Goal: Task Accomplishment & Management: Manage account settings

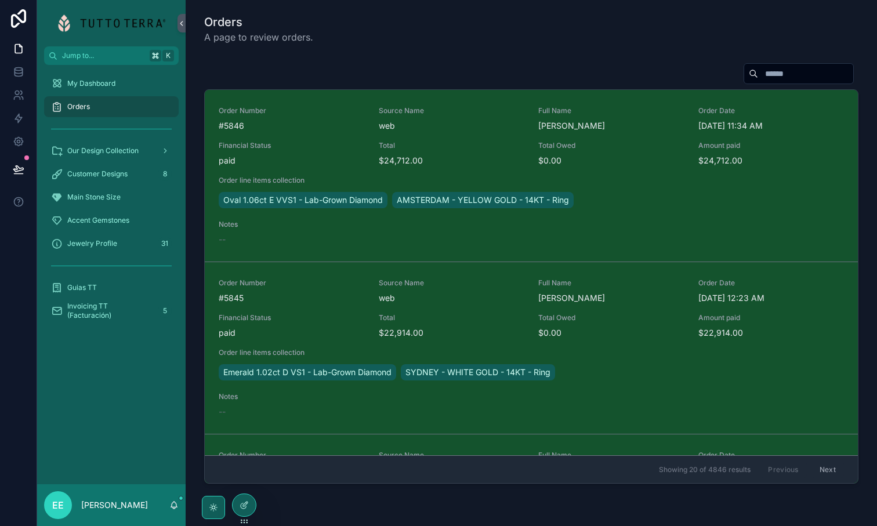
click at [594, 31] on div "Orders A page to review orders." at bounding box center [531, 29] width 654 height 30
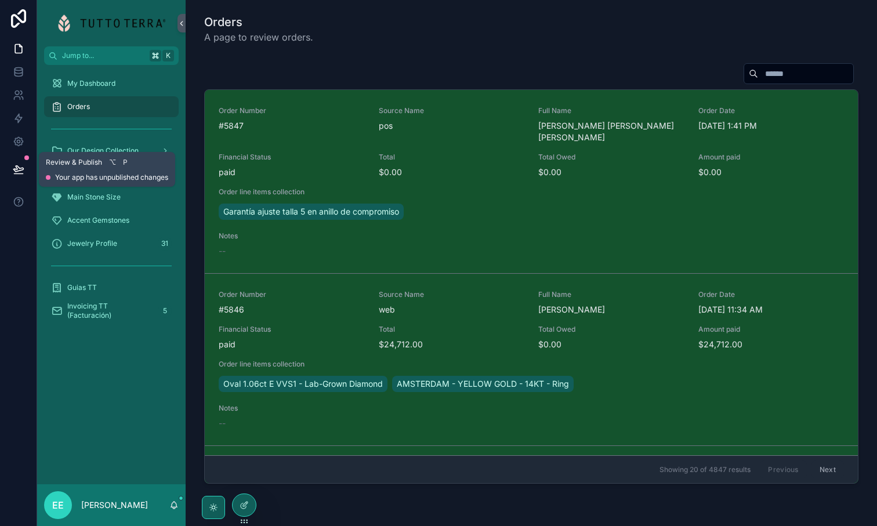
click at [17, 168] on icon at bounding box center [19, 170] width 12 height 12
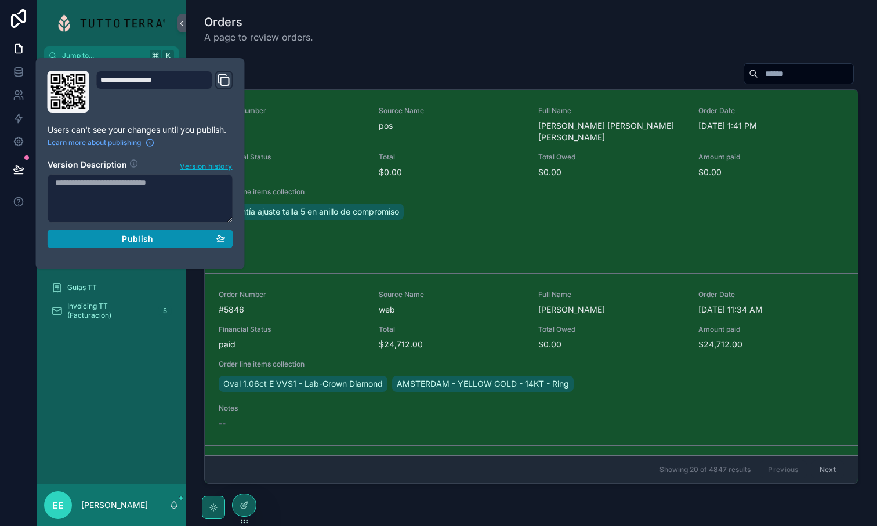
click at [149, 243] on span "Publish" at bounding box center [137, 239] width 31 height 10
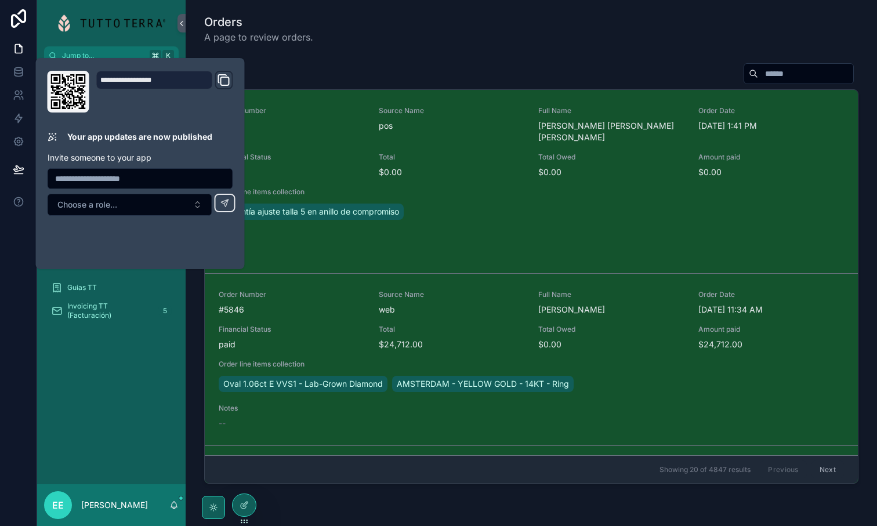
click at [20, 266] on div at bounding box center [18, 263] width 37 height 526
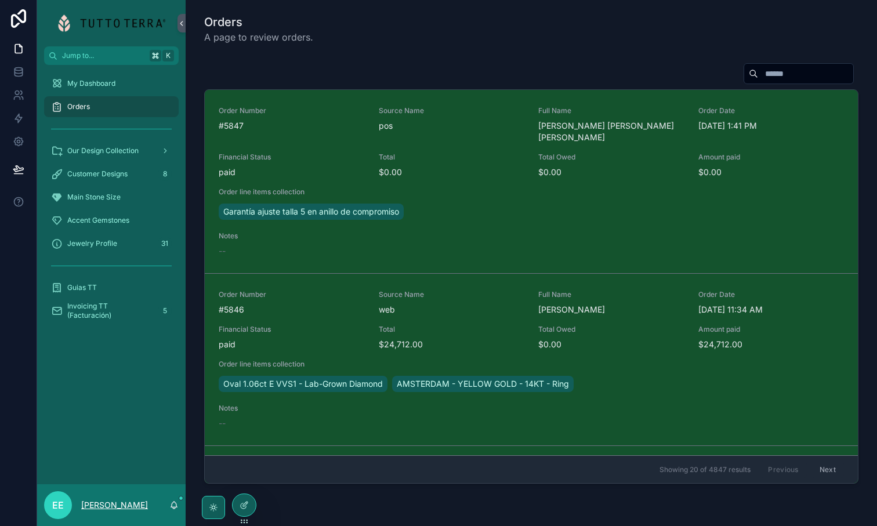
click at [95, 500] on p "[PERSON_NAME]" at bounding box center [114, 506] width 67 height 12
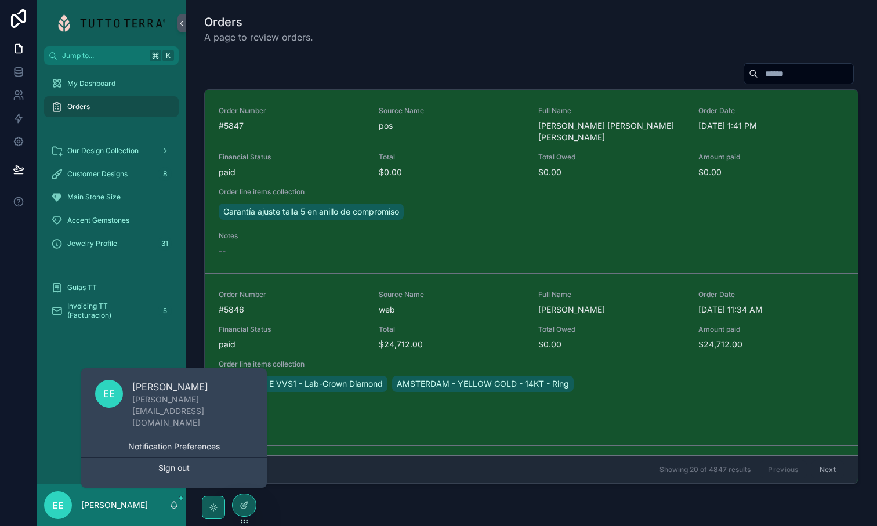
click at [89, 500] on p "[PERSON_NAME]" at bounding box center [114, 506] width 67 height 12
click at [52, 505] on div "EE" at bounding box center [58, 505] width 28 height 28
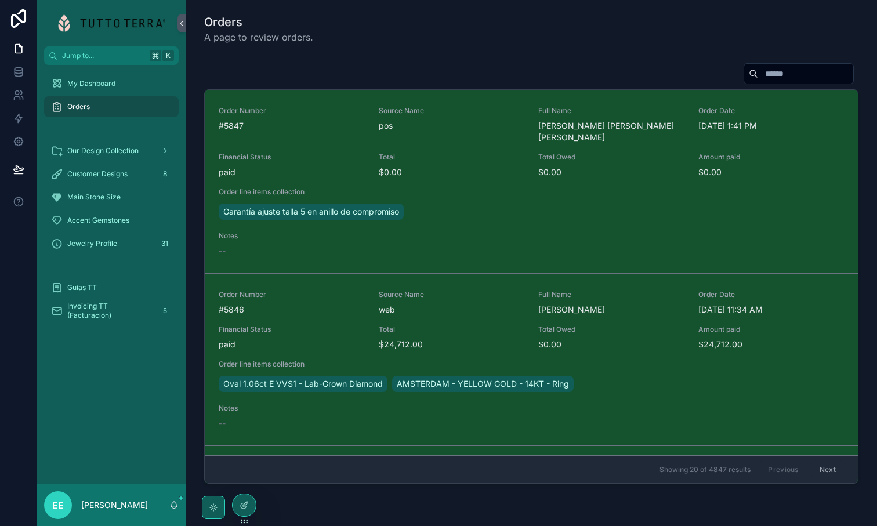
click at [81, 509] on p "[PERSON_NAME]" at bounding box center [114, 506] width 67 height 12
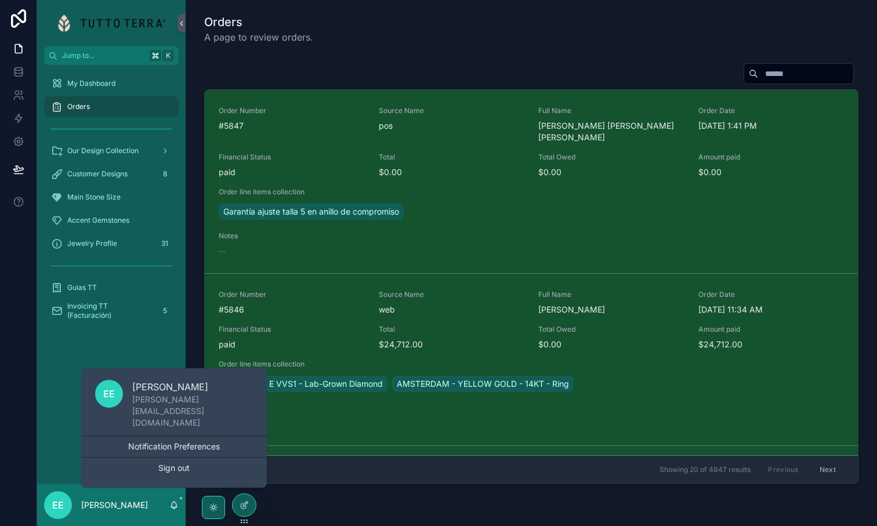
click at [37, 435] on div "My Dashboard Orders Our Design Collection Customer Designs 8 Main Stone Size Ac…" at bounding box center [111, 275] width 149 height 420
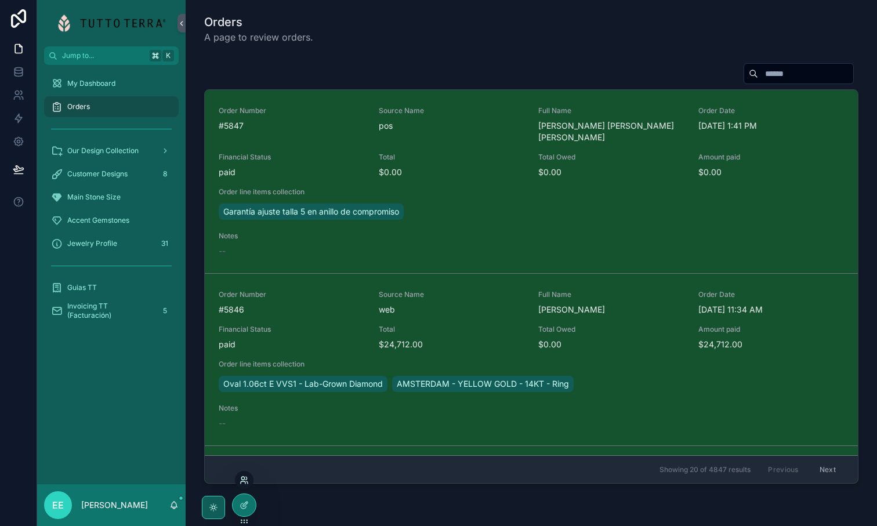
click at [246, 481] on icon at bounding box center [244, 480] width 9 height 9
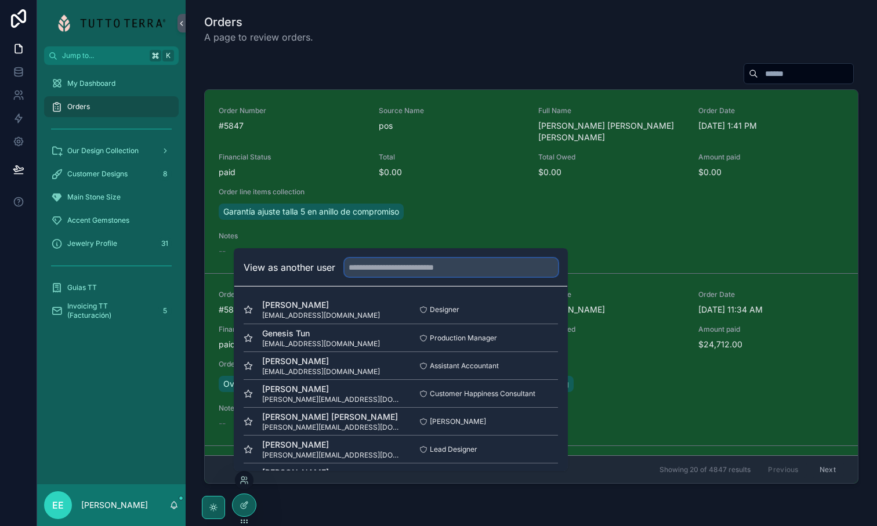
click at [386, 268] on input "text" at bounding box center [452, 267] width 214 height 19
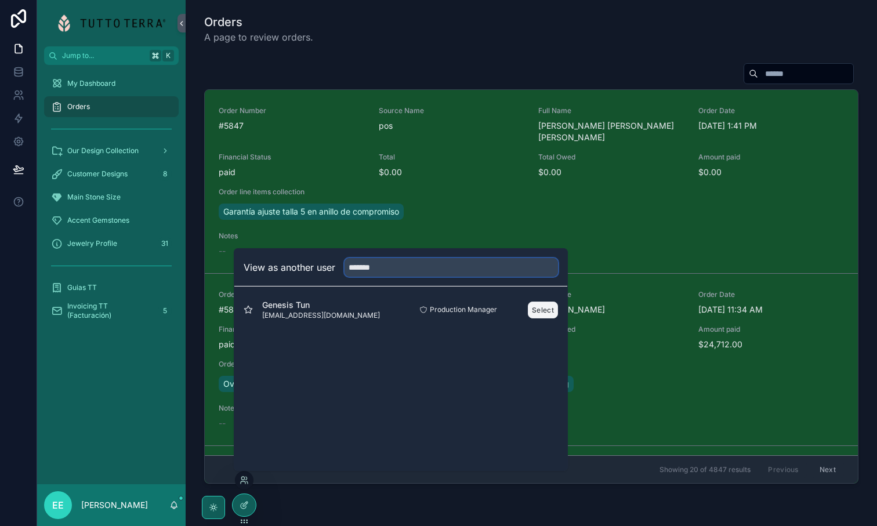
type input "*******"
click at [544, 305] on button "Select" at bounding box center [543, 310] width 30 height 17
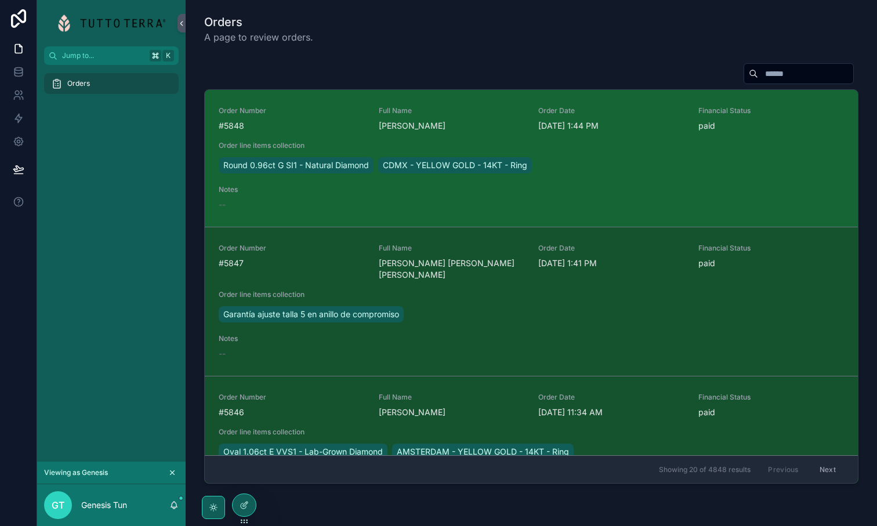
click at [628, 173] on div "Round 0.96ct G SI1 - Natural Diamond CDMX - YELLOW GOLD - 14KT - Ring" at bounding box center [531, 165] width 625 height 21
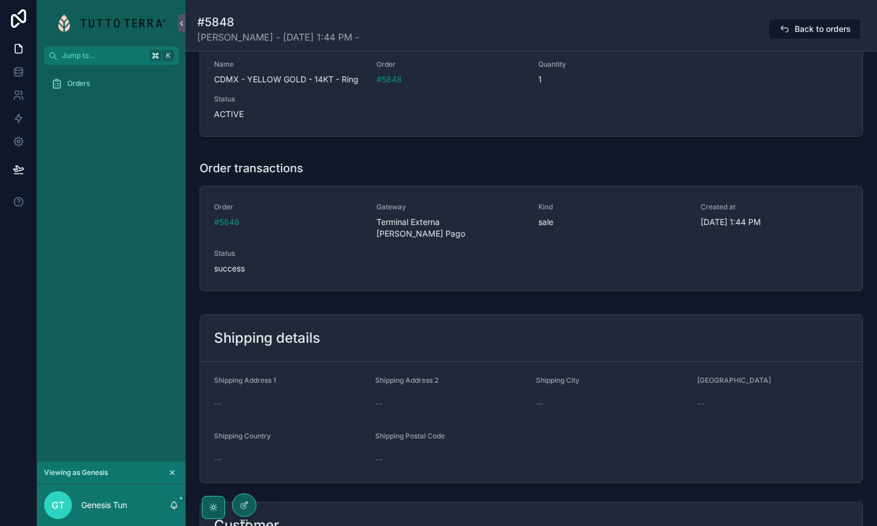
scroll to position [207, 0]
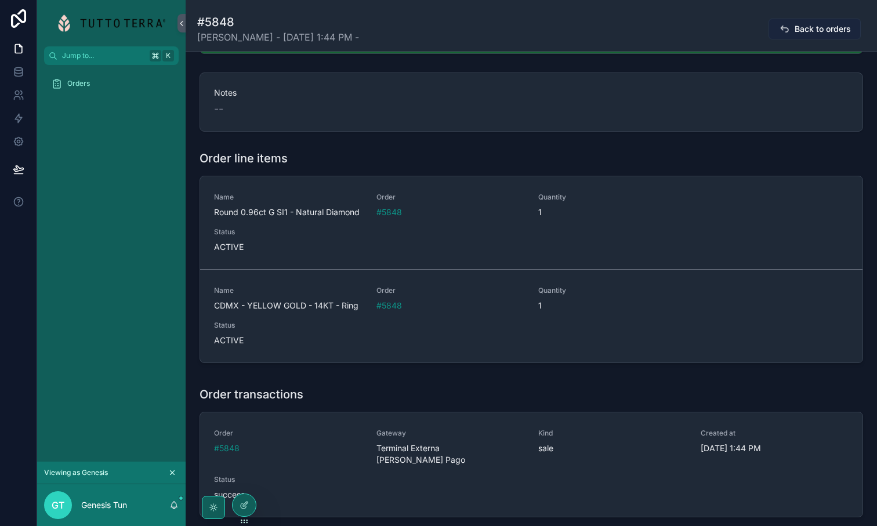
click at [790, 27] on icon "scrollable content" at bounding box center [785, 29] width 12 height 12
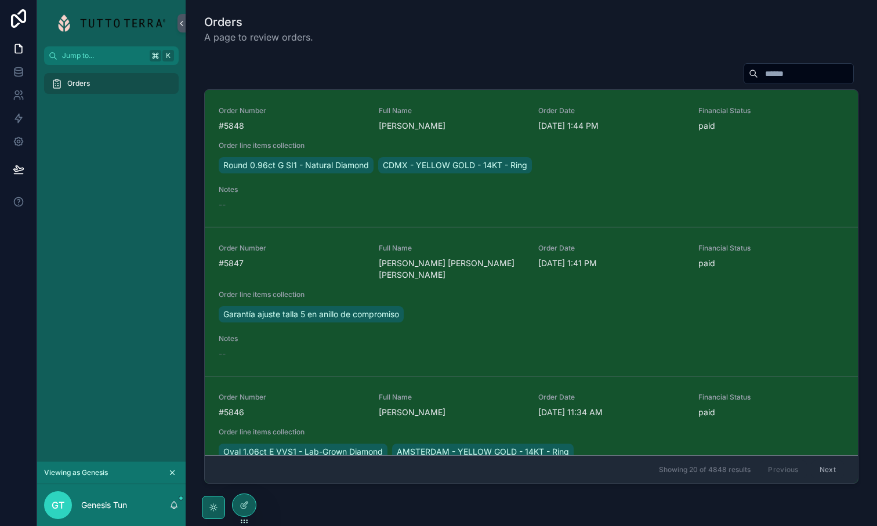
click at [776, 67] on input "scrollable content" at bounding box center [805, 74] width 95 height 16
click at [583, 49] on div "Orders A page to review orders. Order Number #5848 Full Name Gabriel Mendez Ord…" at bounding box center [532, 283] width 692 height 567
click at [18, 171] on icon at bounding box center [18, 169] width 10 height 6
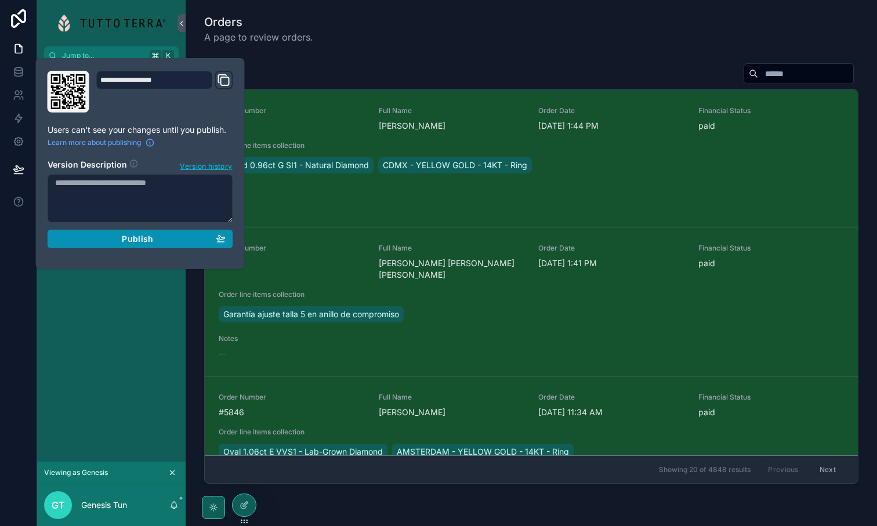
click at [144, 243] on span "Publish" at bounding box center [137, 239] width 31 height 10
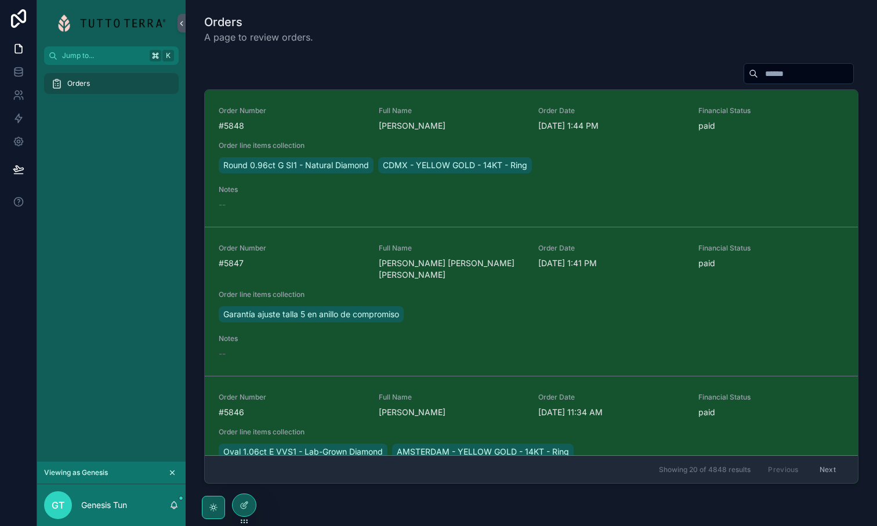
click at [31, 259] on div at bounding box center [18, 263] width 37 height 526
click at [97, 504] on p "Genesis Tun" at bounding box center [104, 506] width 46 height 12
click at [121, 507] on p "Genesis Tun" at bounding box center [104, 506] width 46 height 12
click at [172, 507] on icon "scrollable content" at bounding box center [174, 504] width 6 height 5
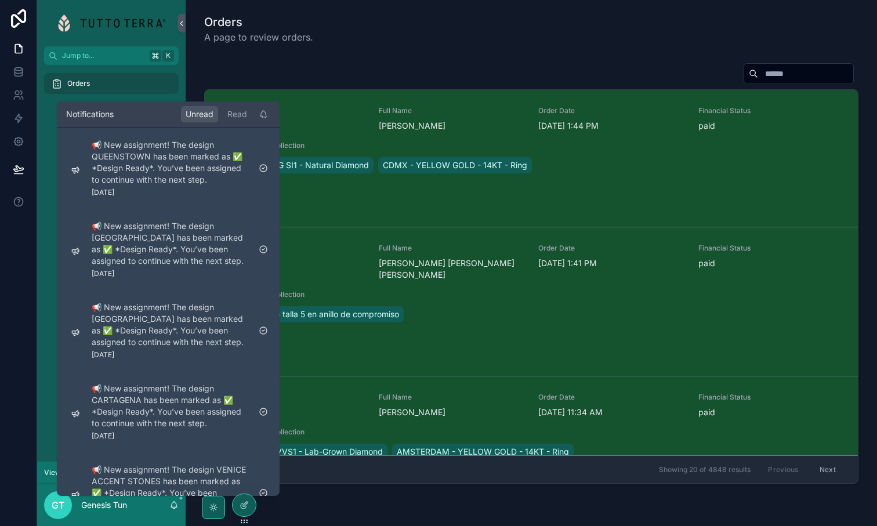
click at [48, 392] on div "Orders" at bounding box center [111, 263] width 149 height 397
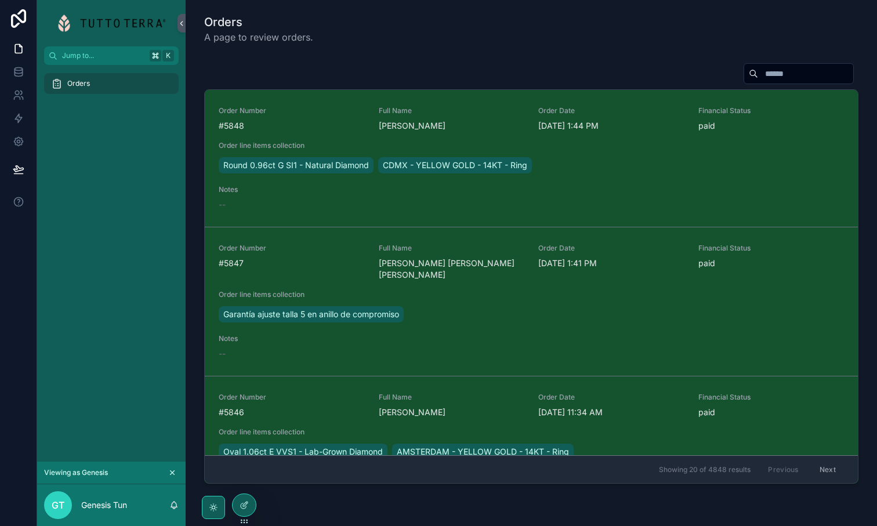
click at [78, 91] on div "Orders" at bounding box center [111, 83] width 121 height 19
click at [85, 502] on p "Genesis Tun" at bounding box center [104, 506] width 46 height 12
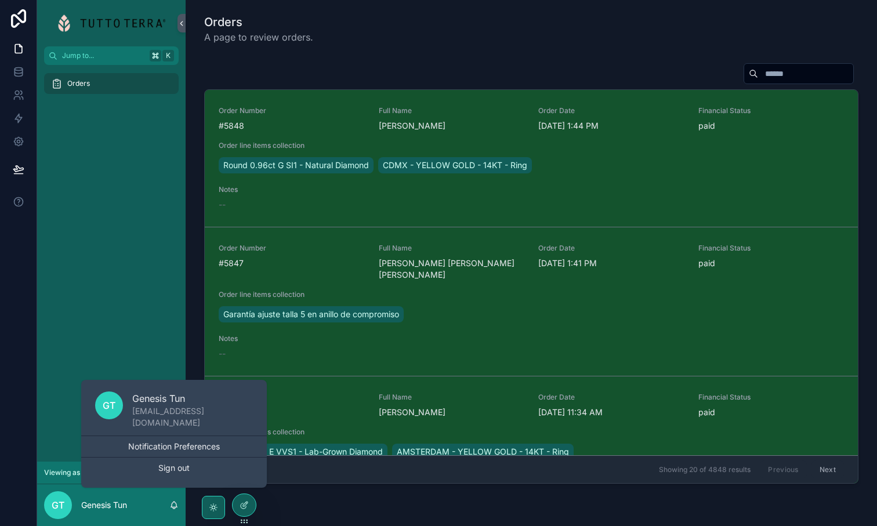
click at [70, 333] on div "Orders" at bounding box center [111, 263] width 149 height 397
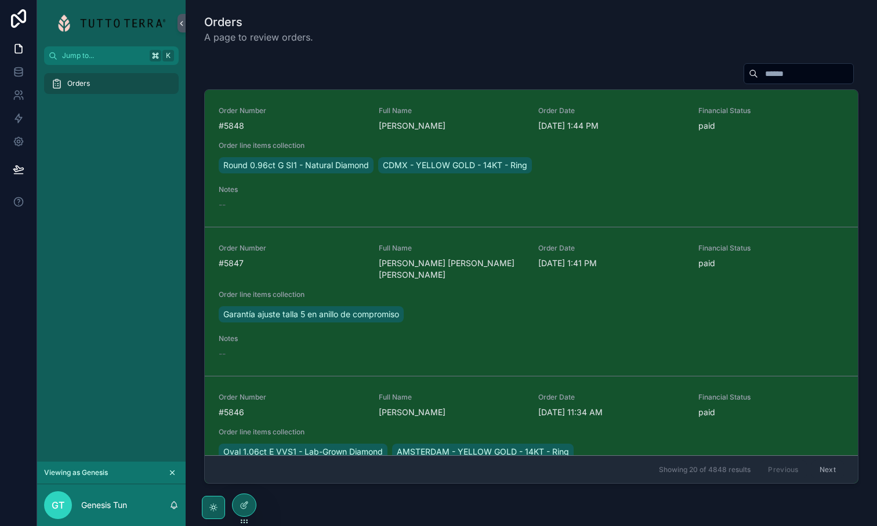
click at [171, 473] on icon "scrollable content" at bounding box center [172, 473] width 8 height 8
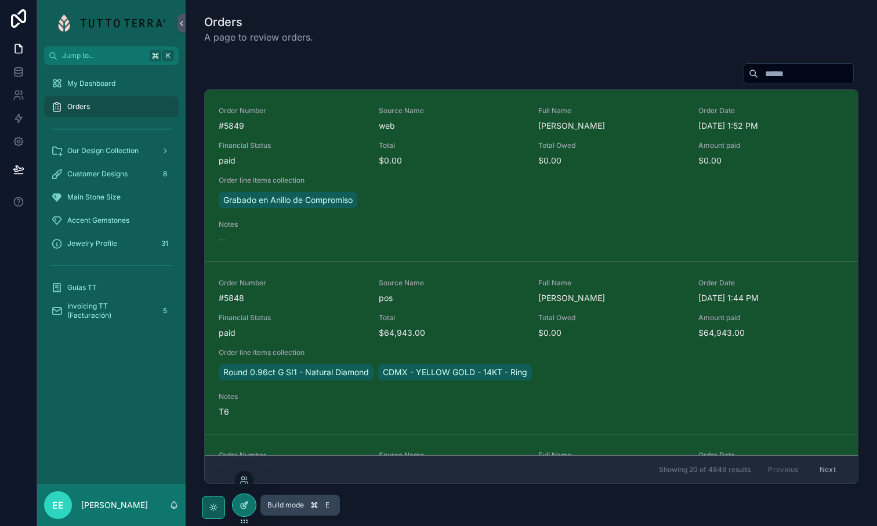
click at [243, 506] on icon at bounding box center [245, 504] width 5 height 5
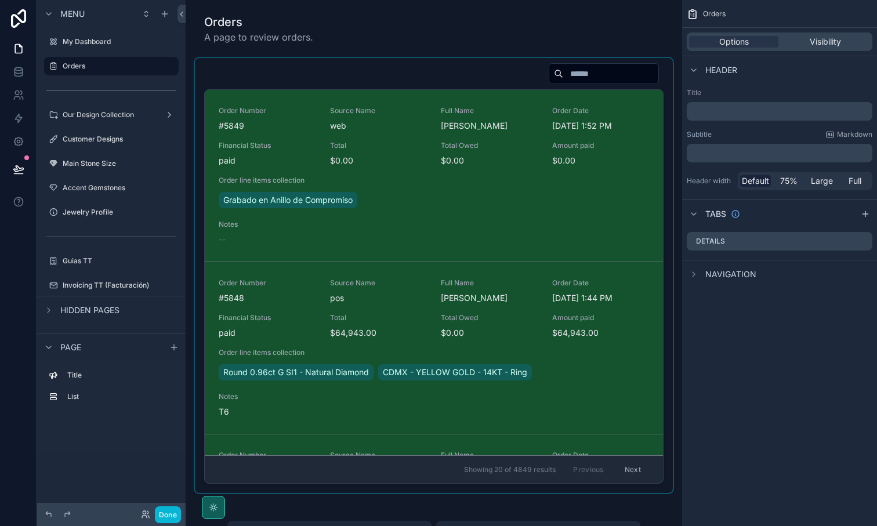
click at [580, 70] on div "scrollable content" at bounding box center [434, 275] width 478 height 435
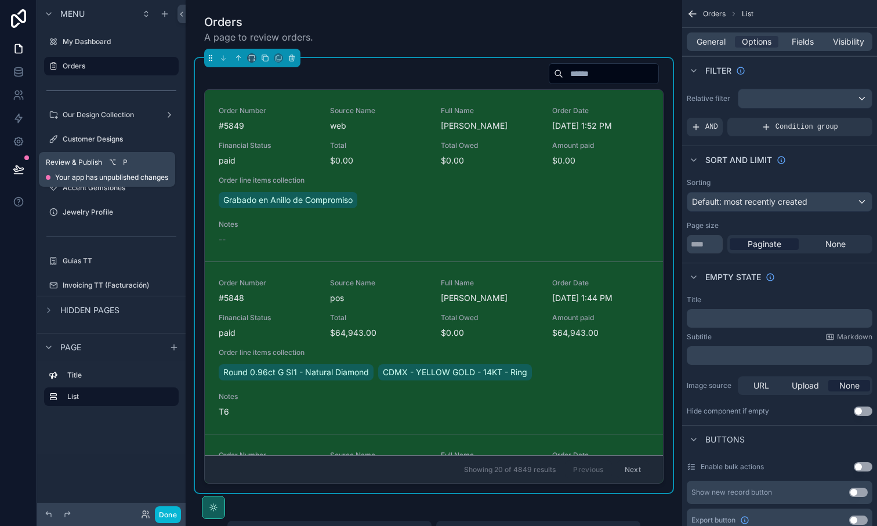
click at [20, 171] on icon at bounding box center [19, 170] width 12 height 12
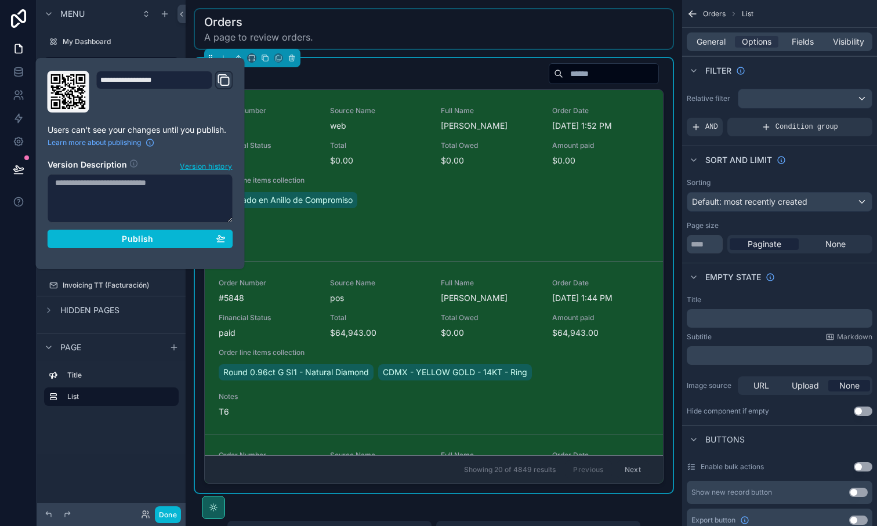
click at [578, 39] on div "scrollable content" at bounding box center [434, 28] width 478 height 39
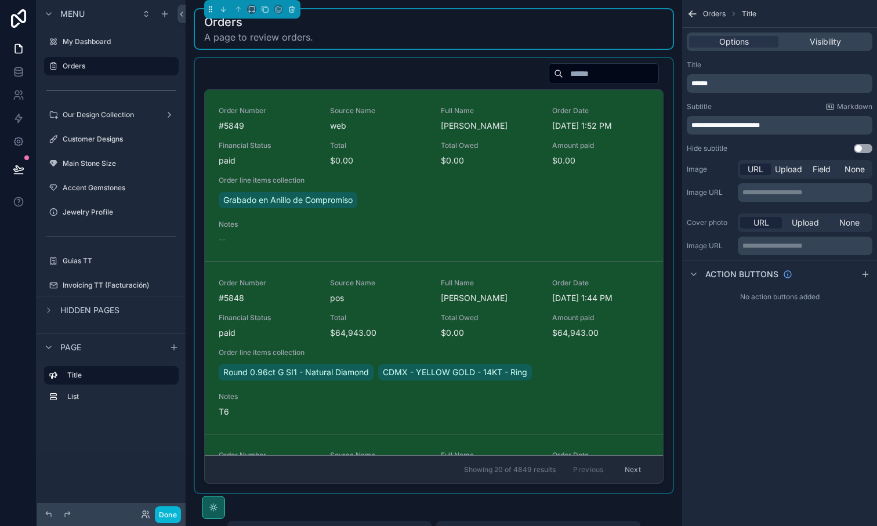
click at [538, 86] on div "scrollable content" at bounding box center [434, 275] width 478 height 435
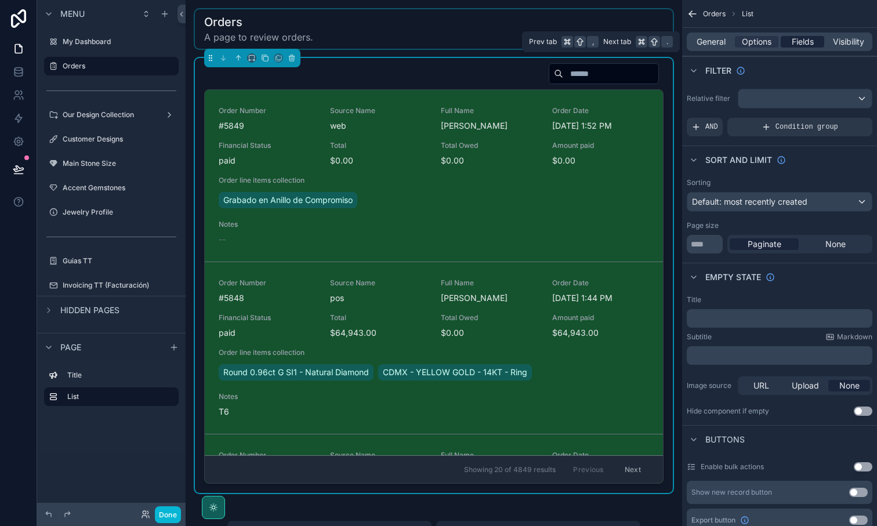
click at [805, 37] on span "Fields" at bounding box center [803, 42] width 22 height 12
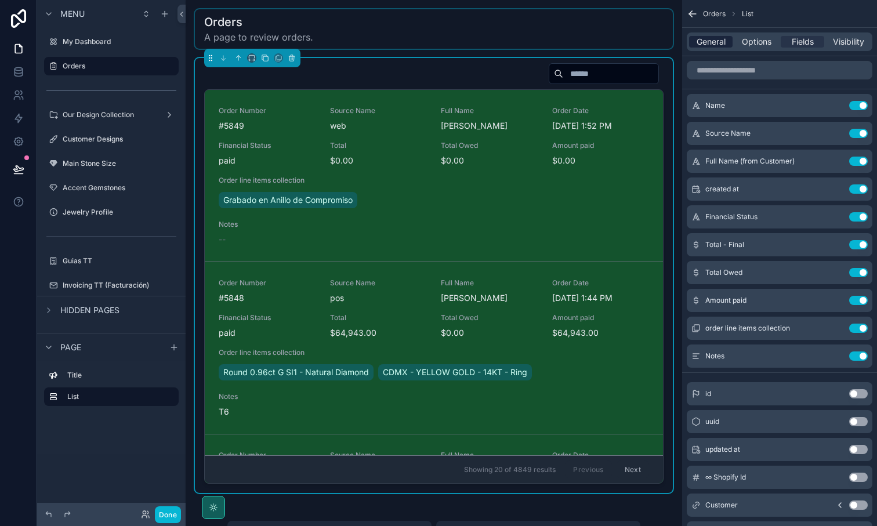
click at [708, 42] on span "General" at bounding box center [711, 42] width 29 height 12
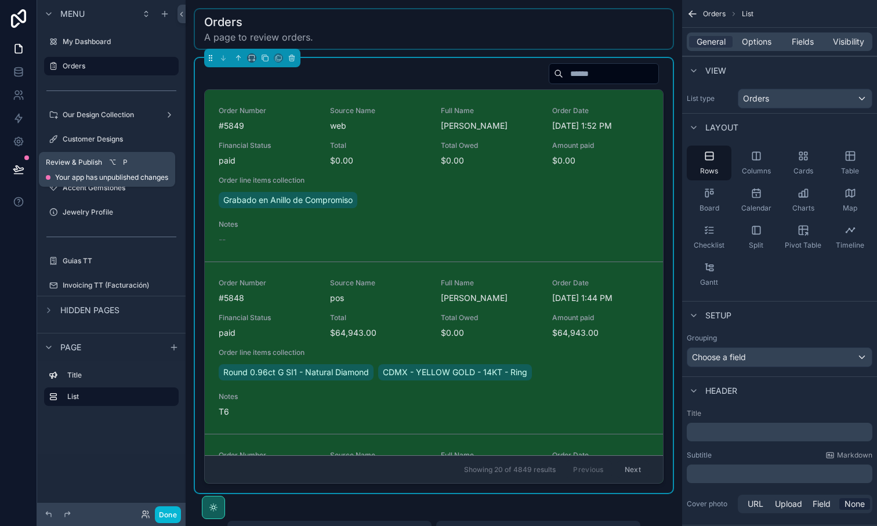
click at [16, 167] on icon at bounding box center [18, 169] width 10 height 6
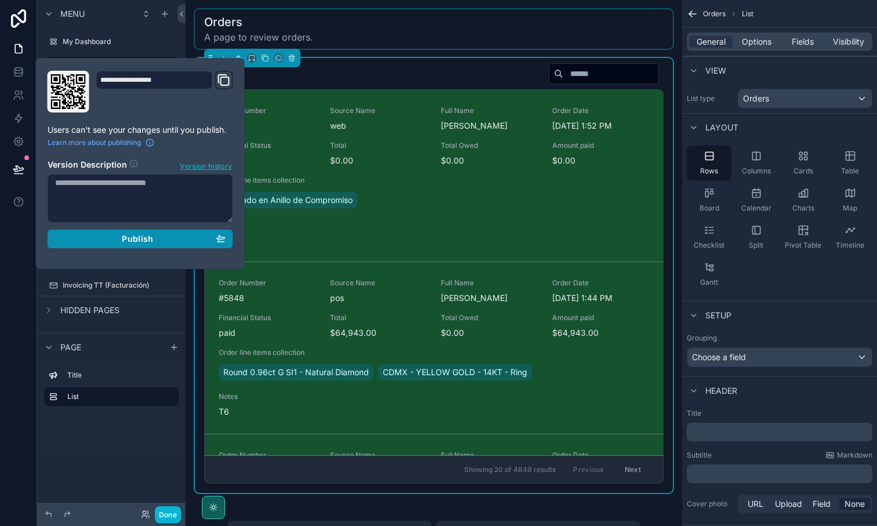
click at [132, 243] on span "Publish" at bounding box center [137, 239] width 31 height 10
